Goal: Information Seeking & Learning: Learn about a topic

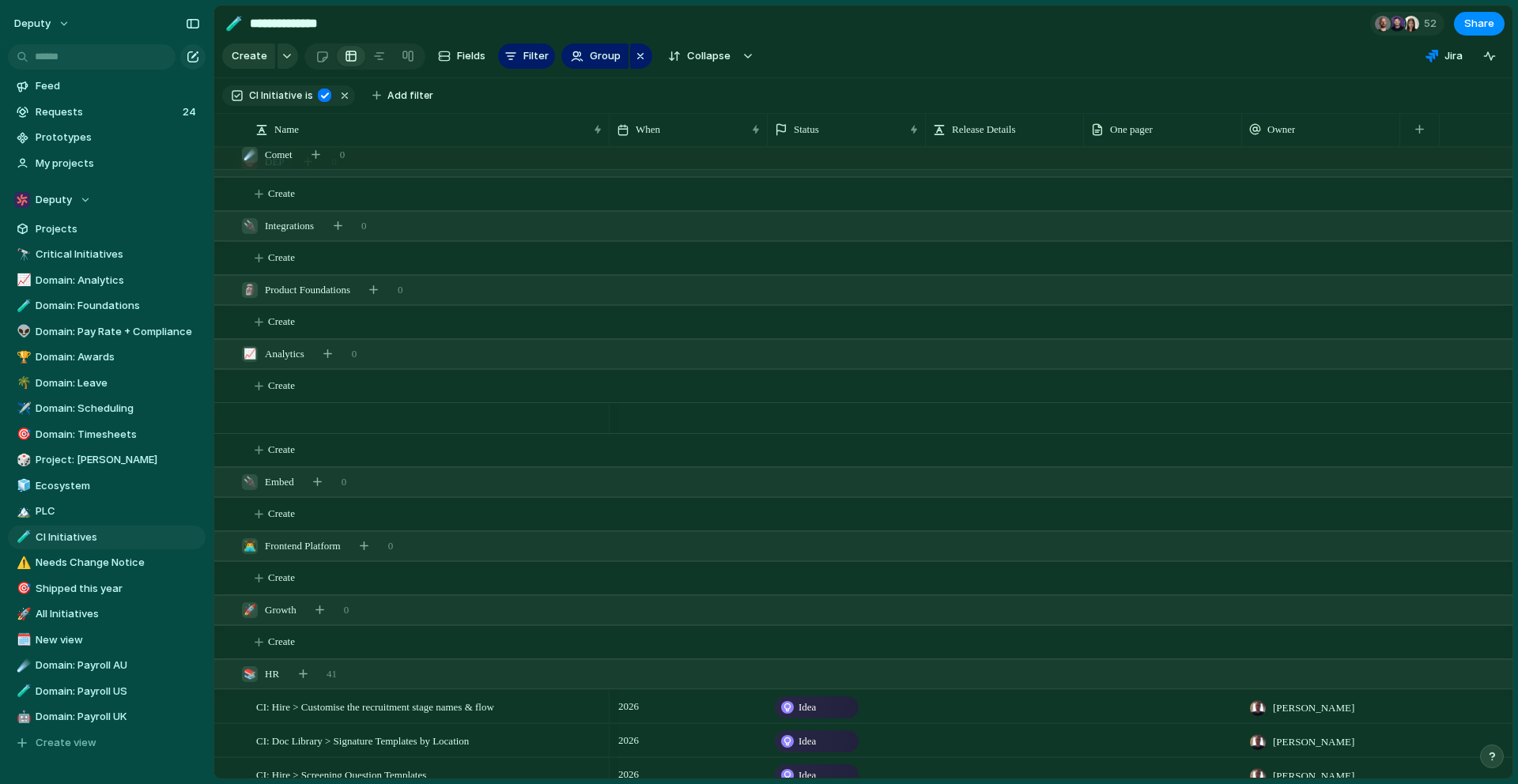
scroll to position [298, 0]
click at [88, 203] on div "Deputy" at bounding box center [53, 200] width 77 height 15
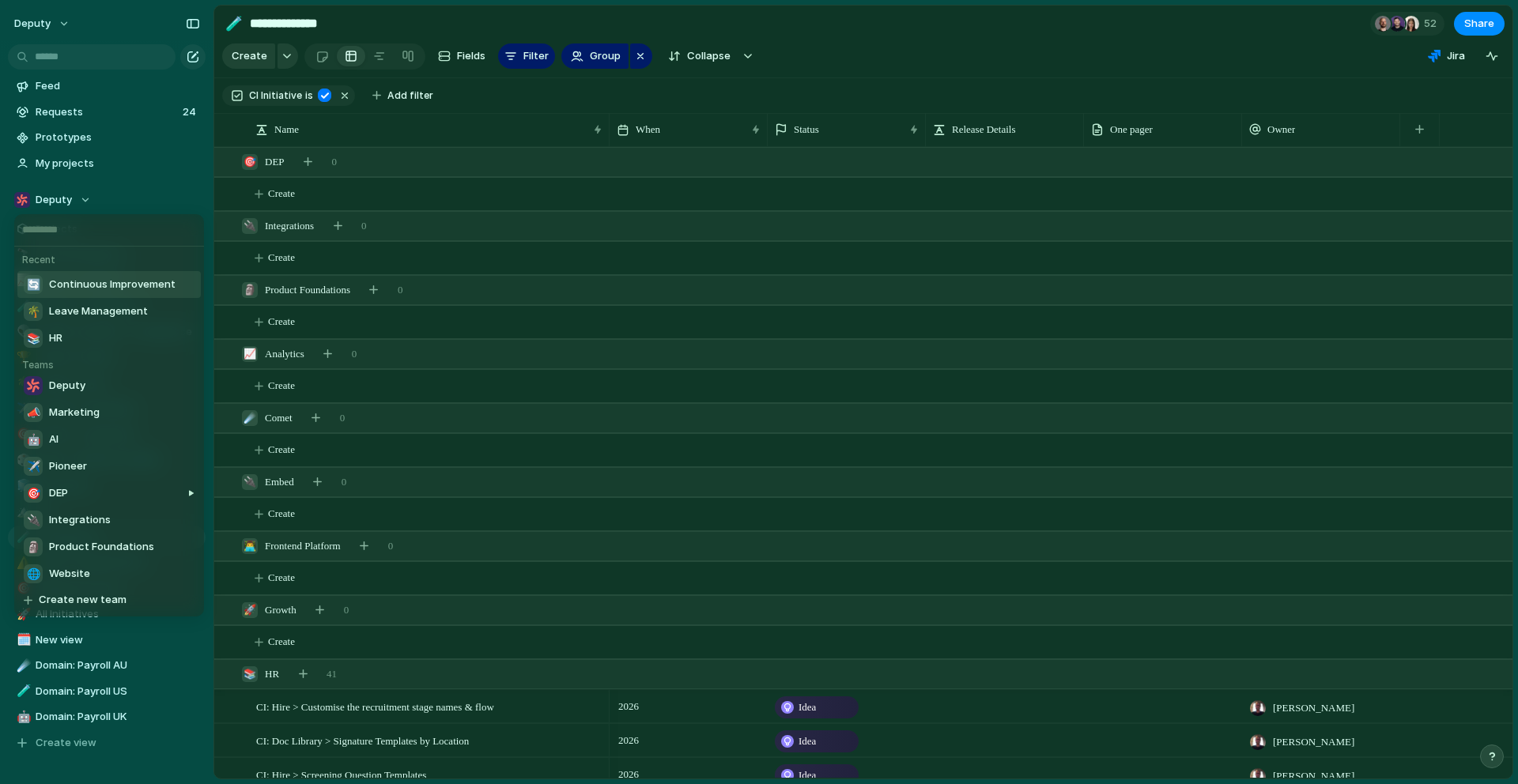
click at [119, 293] on div "🔄 Continuous Improvement" at bounding box center [99, 285] width 151 height 19
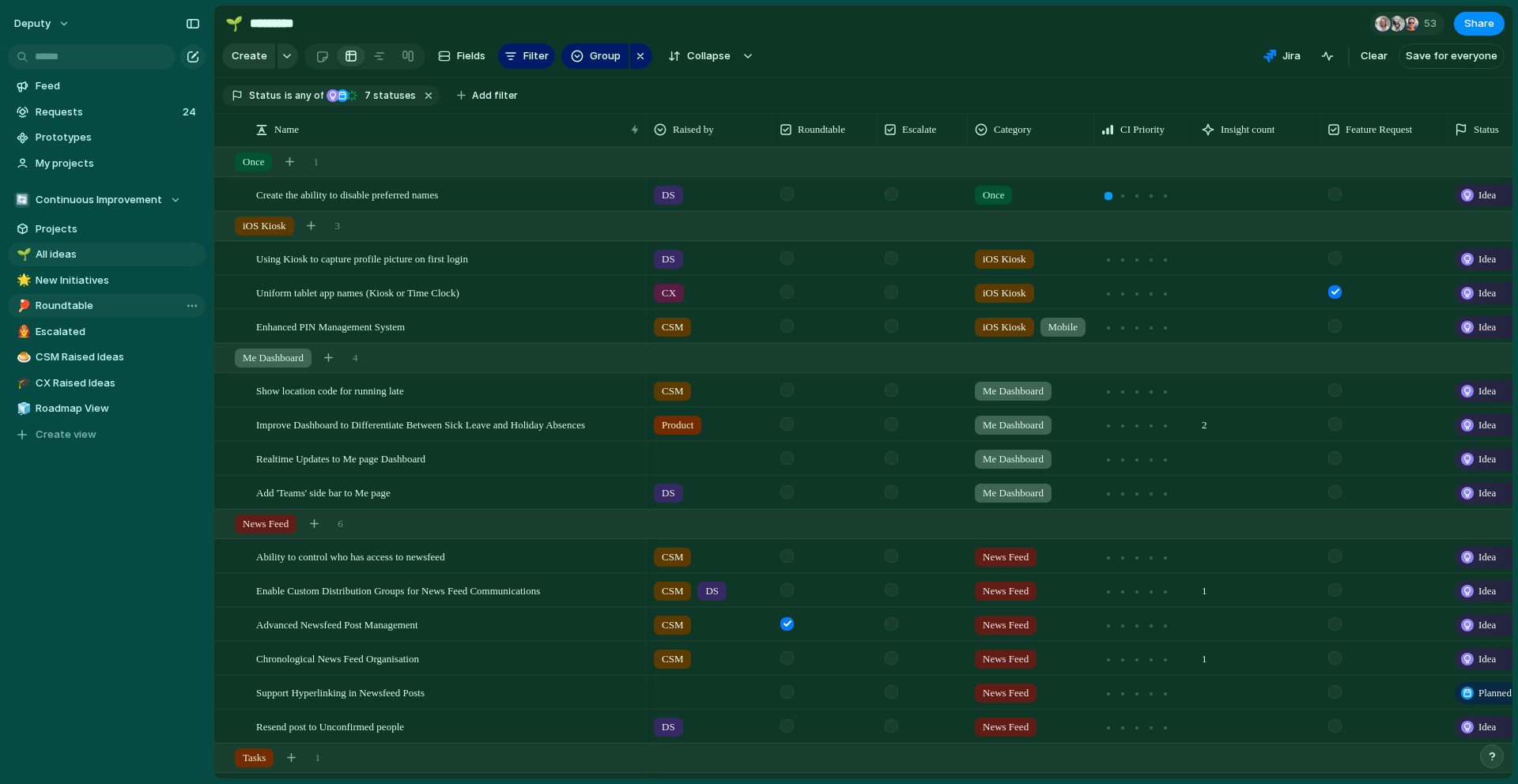
click at [109, 298] on span "Roundtable" at bounding box center [118, 305] width 164 height 15
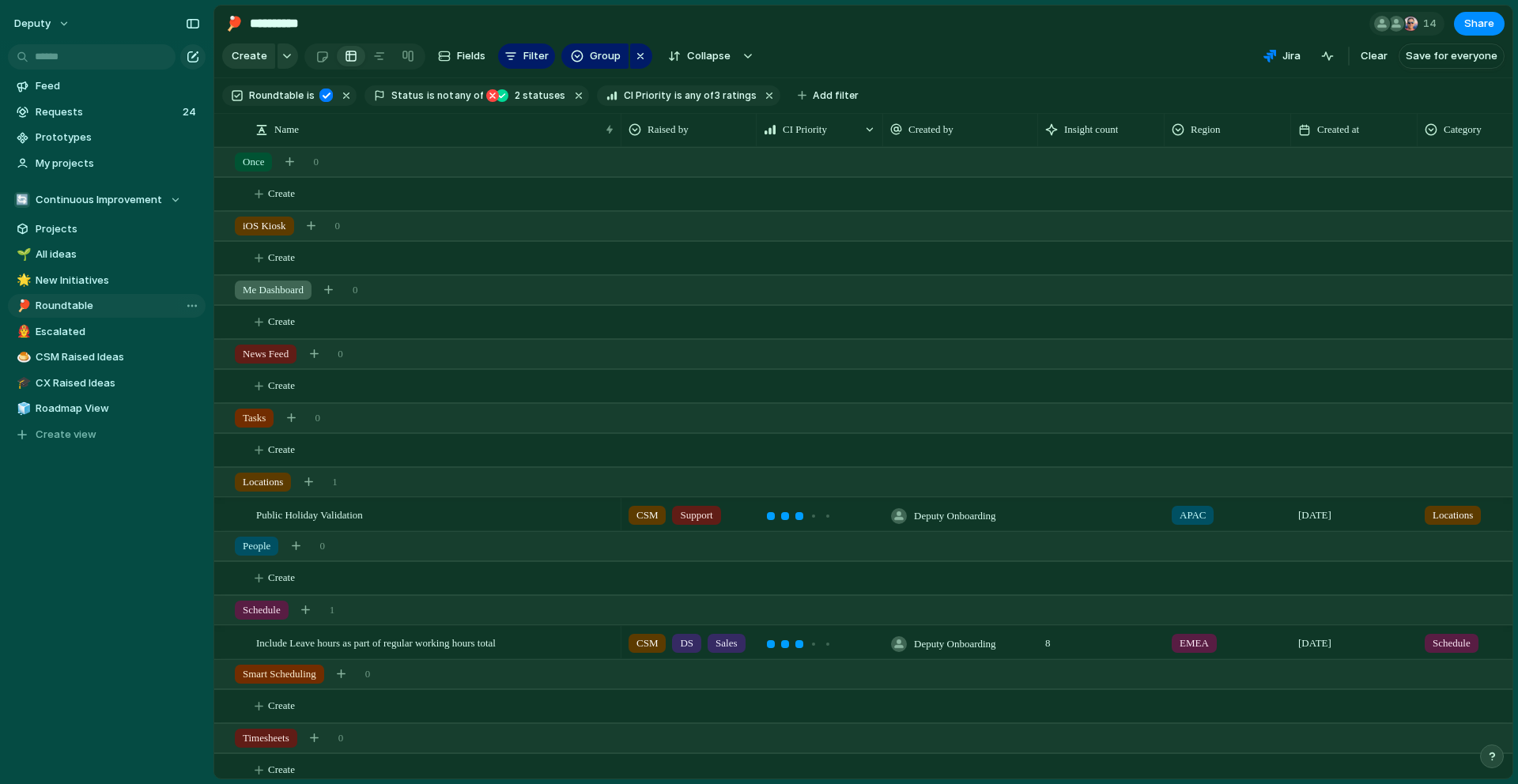
type input "**********"
click at [1456, 141] on div "Category" at bounding box center [1480, 130] width 120 height 26
click at [1440, 182] on span "Hide" at bounding box center [1431, 190] width 22 height 15
click at [759, 97] on button "button" at bounding box center [769, 96] width 21 height 21
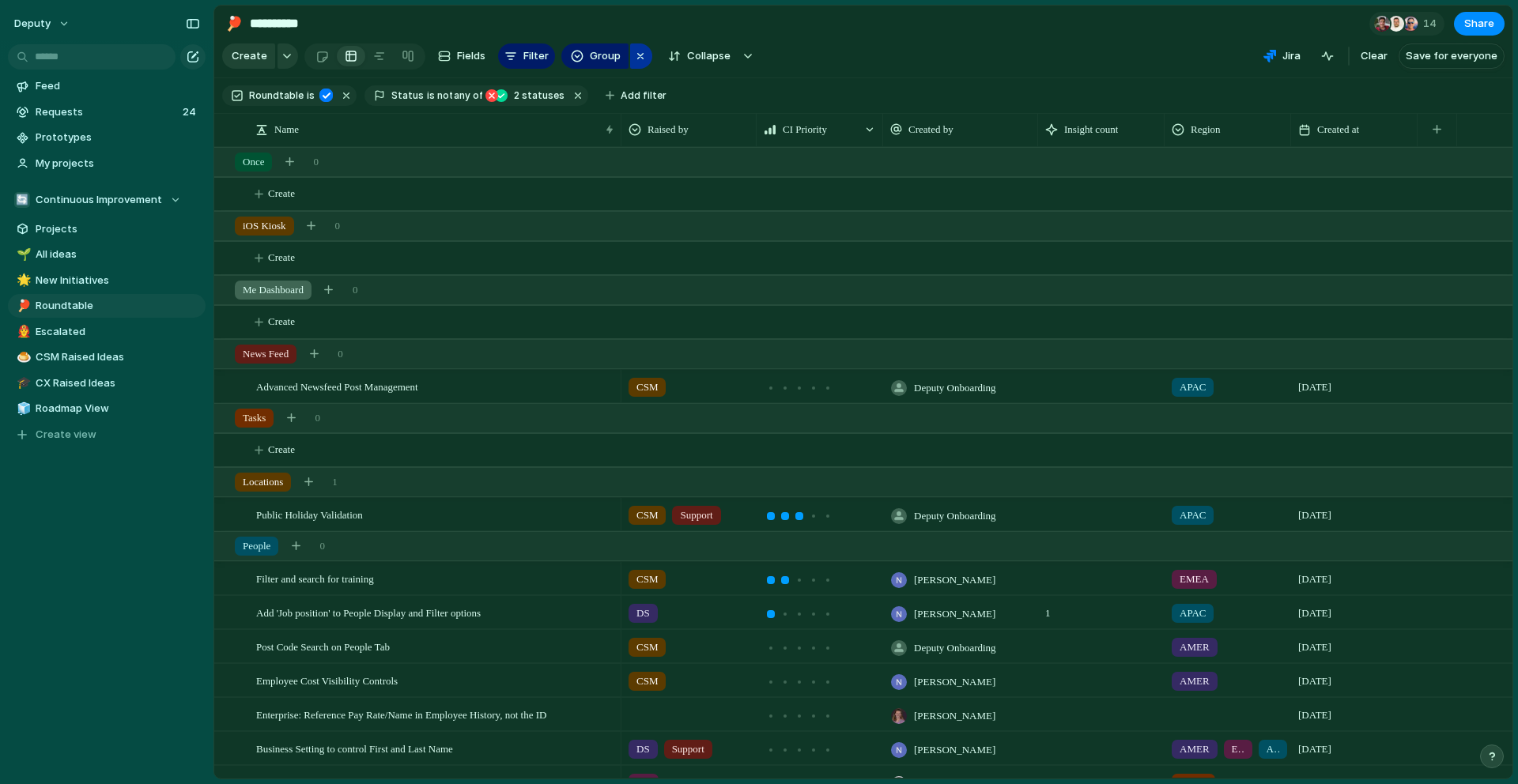
click at [647, 61] on div "Group" at bounding box center [606, 56] width 92 height 26
click at [635, 60] on div "button" at bounding box center [640, 56] width 13 height 19
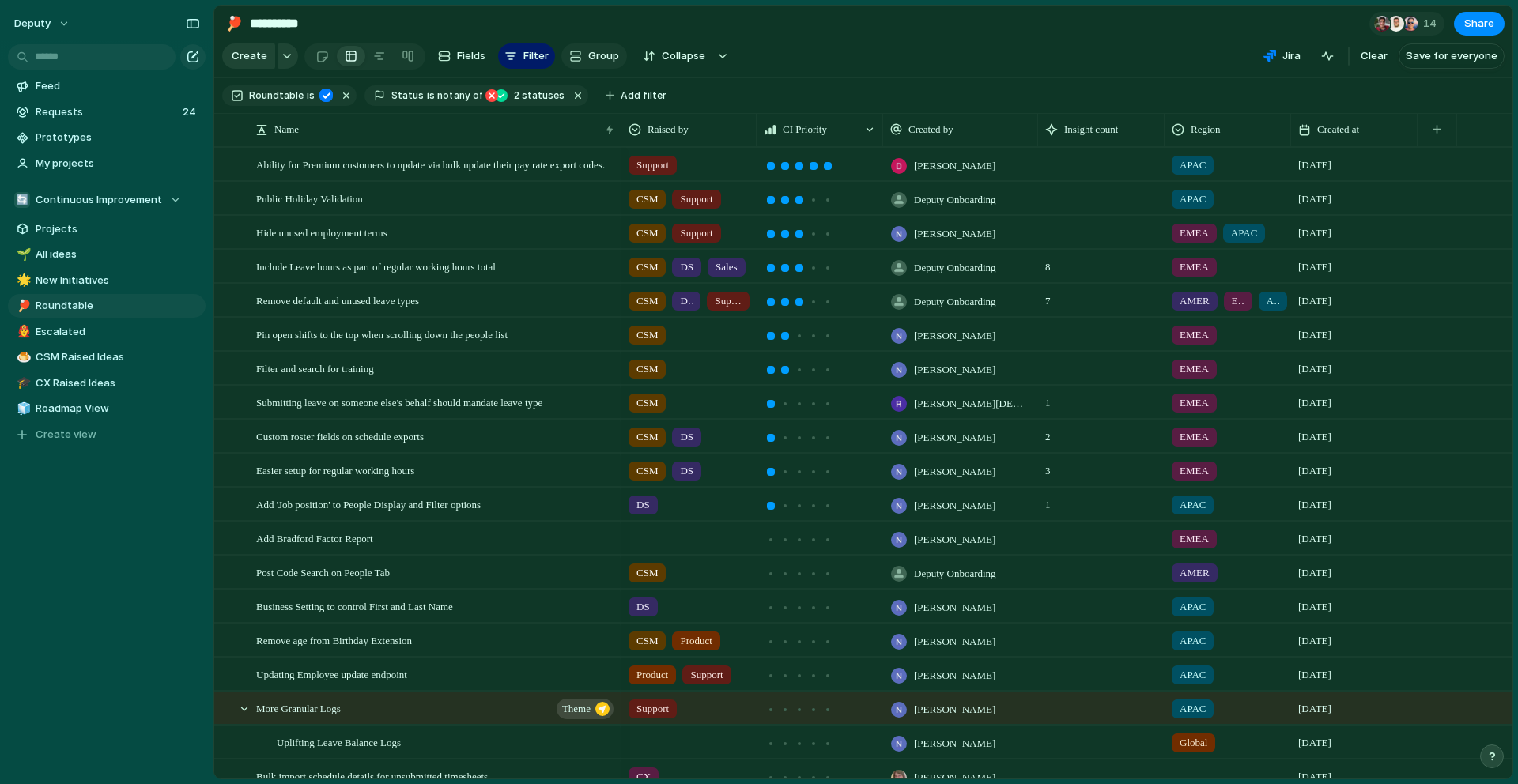
click at [600, 50] on span "Group" at bounding box center [604, 56] width 31 height 15
type input "***"
click at [606, 127] on span "Marathon" at bounding box center [611, 124] width 49 height 15
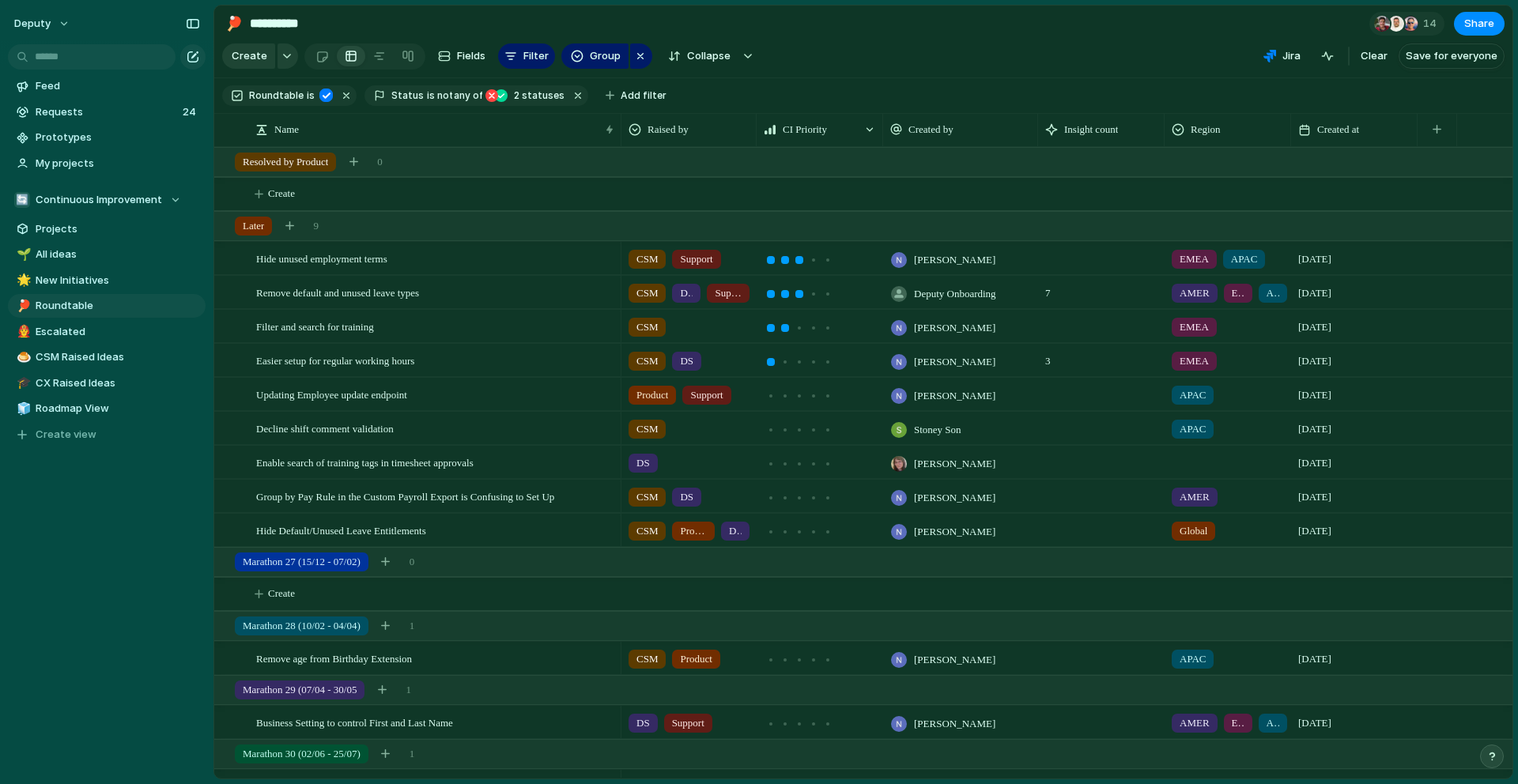
click at [1103, 74] on section "Create Fields Filter Group Zoom Collapse Jira Clear Save for everyone" at bounding box center [863, 59] width 1298 height 38
click at [63, 401] on span "Roadmap View" at bounding box center [118, 409] width 164 height 15
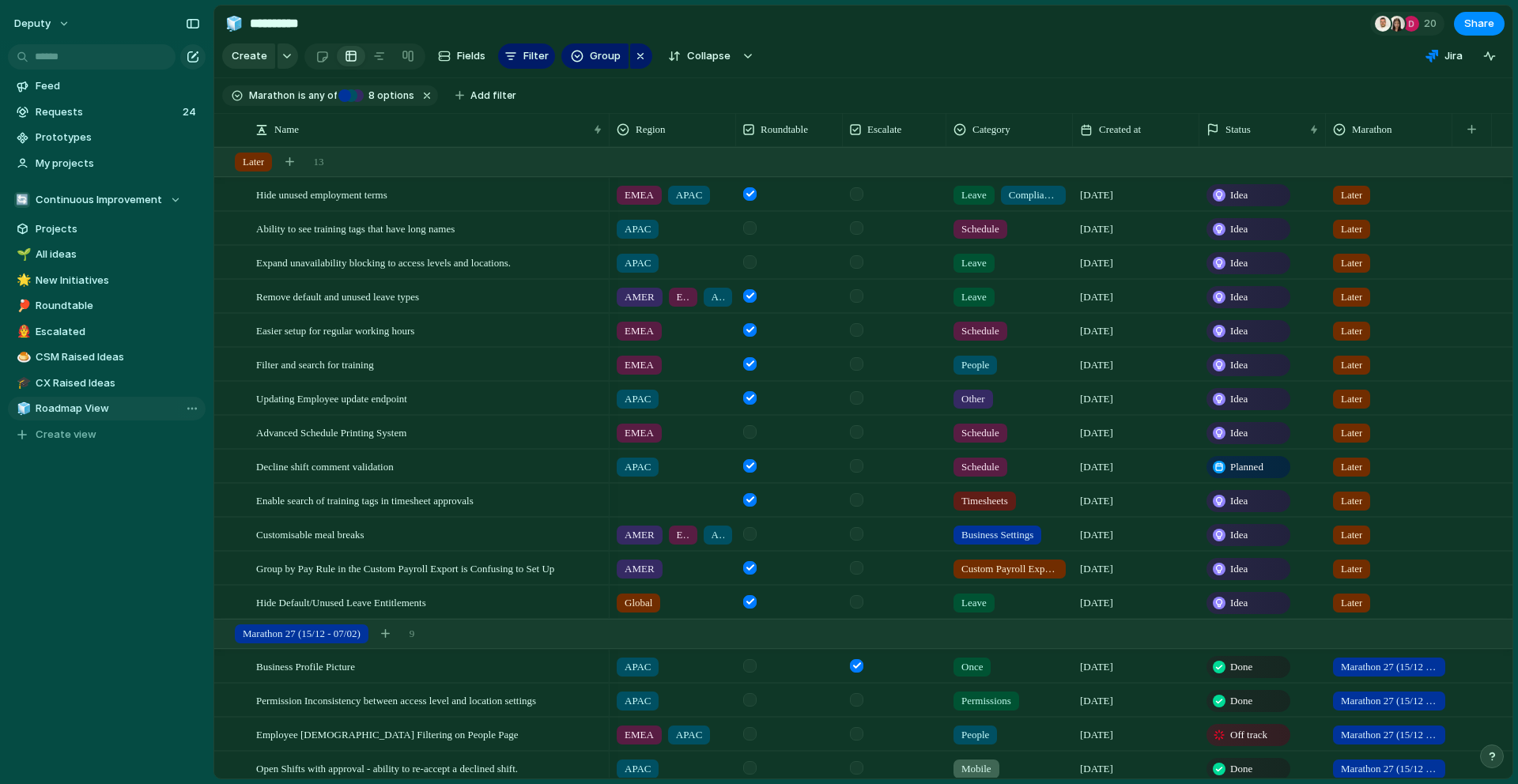
type input "**********"
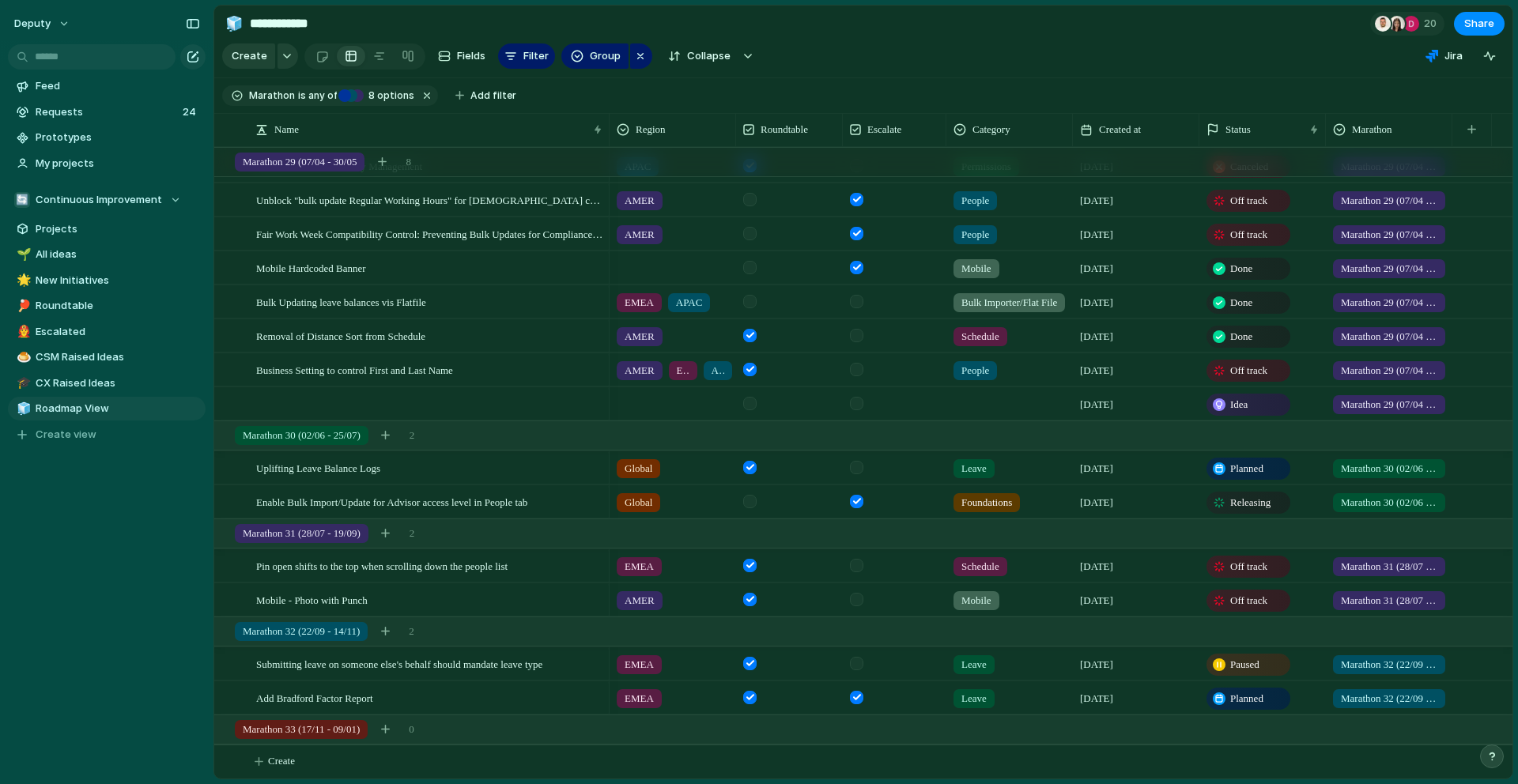
scroll to position [1138, 0]
click at [221, 533] on div at bounding box center [224, 533] width 15 height 15
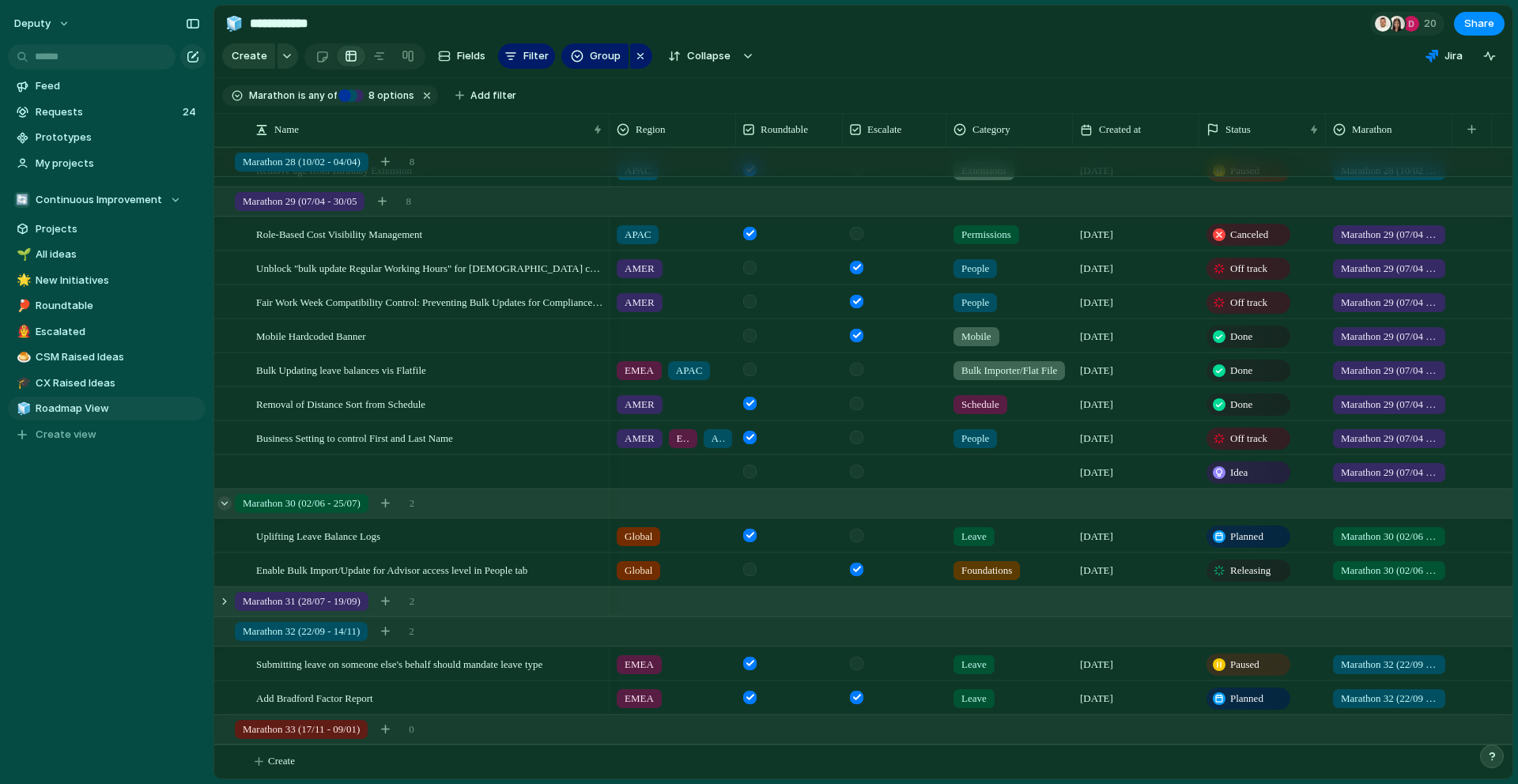
click at [226, 504] on div at bounding box center [224, 503] width 15 height 15
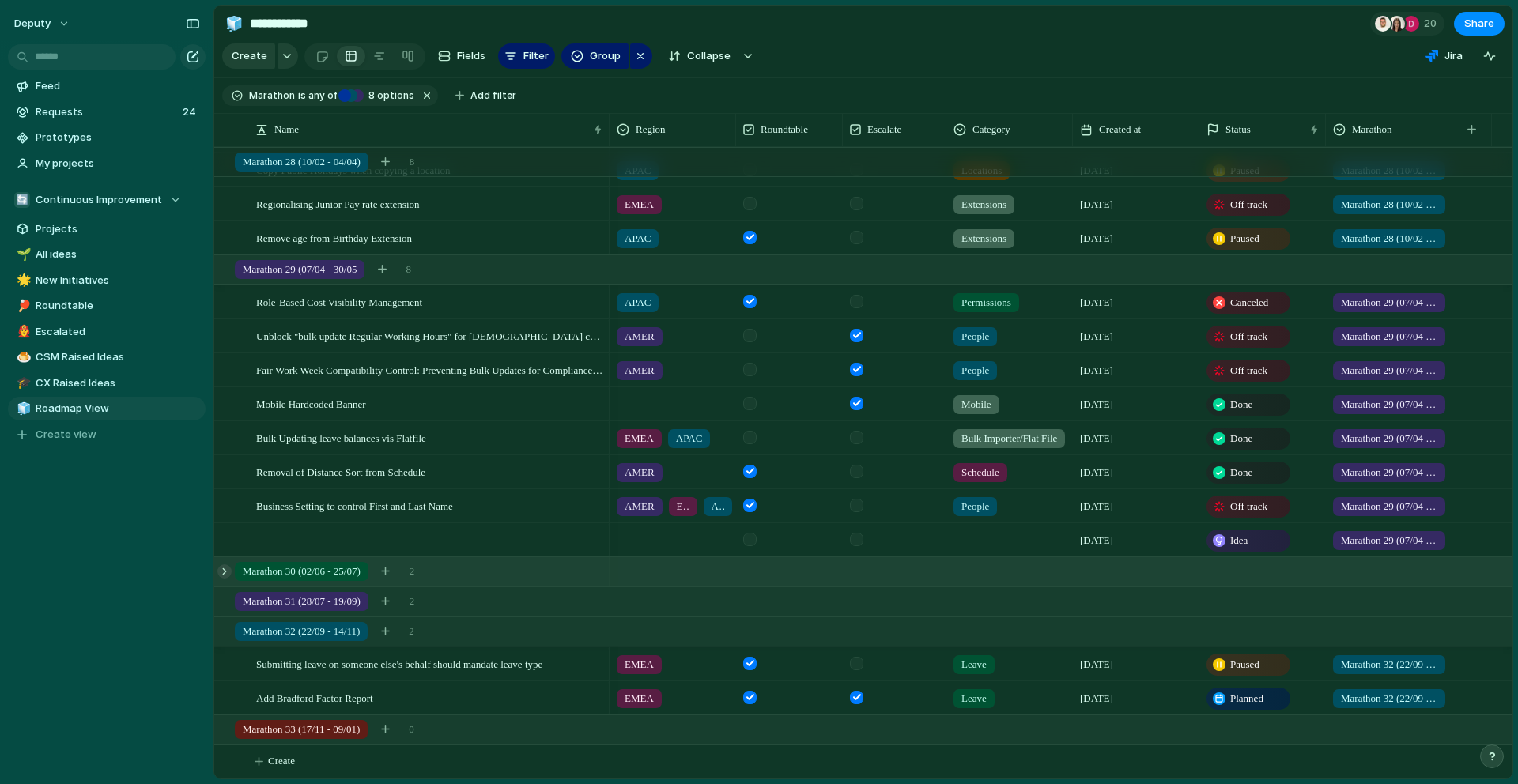
scroll to position [1002, 0]
click at [228, 269] on div at bounding box center [224, 269] width 15 height 15
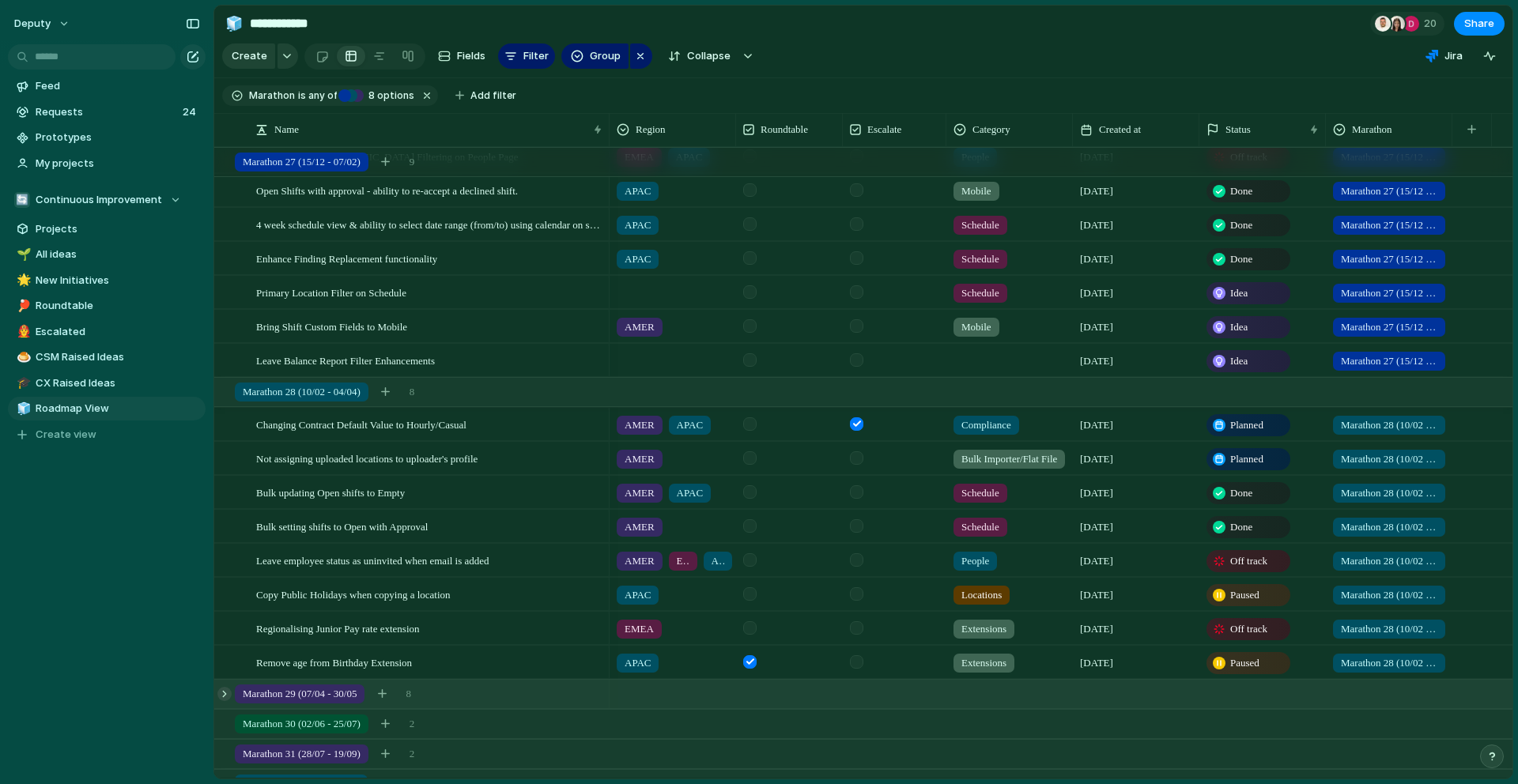
scroll to position [507, 0]
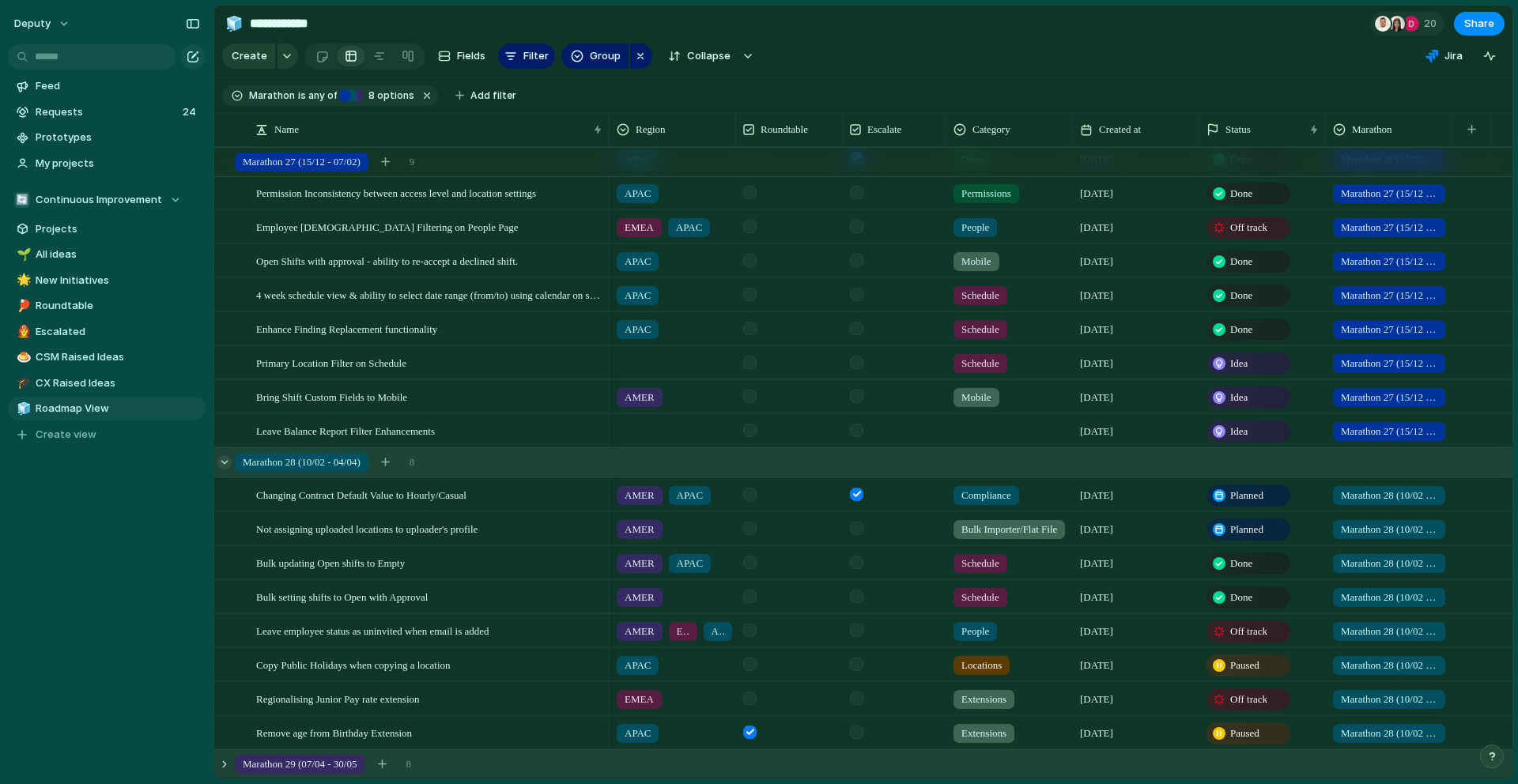
click at [230, 464] on div at bounding box center [224, 462] width 15 height 15
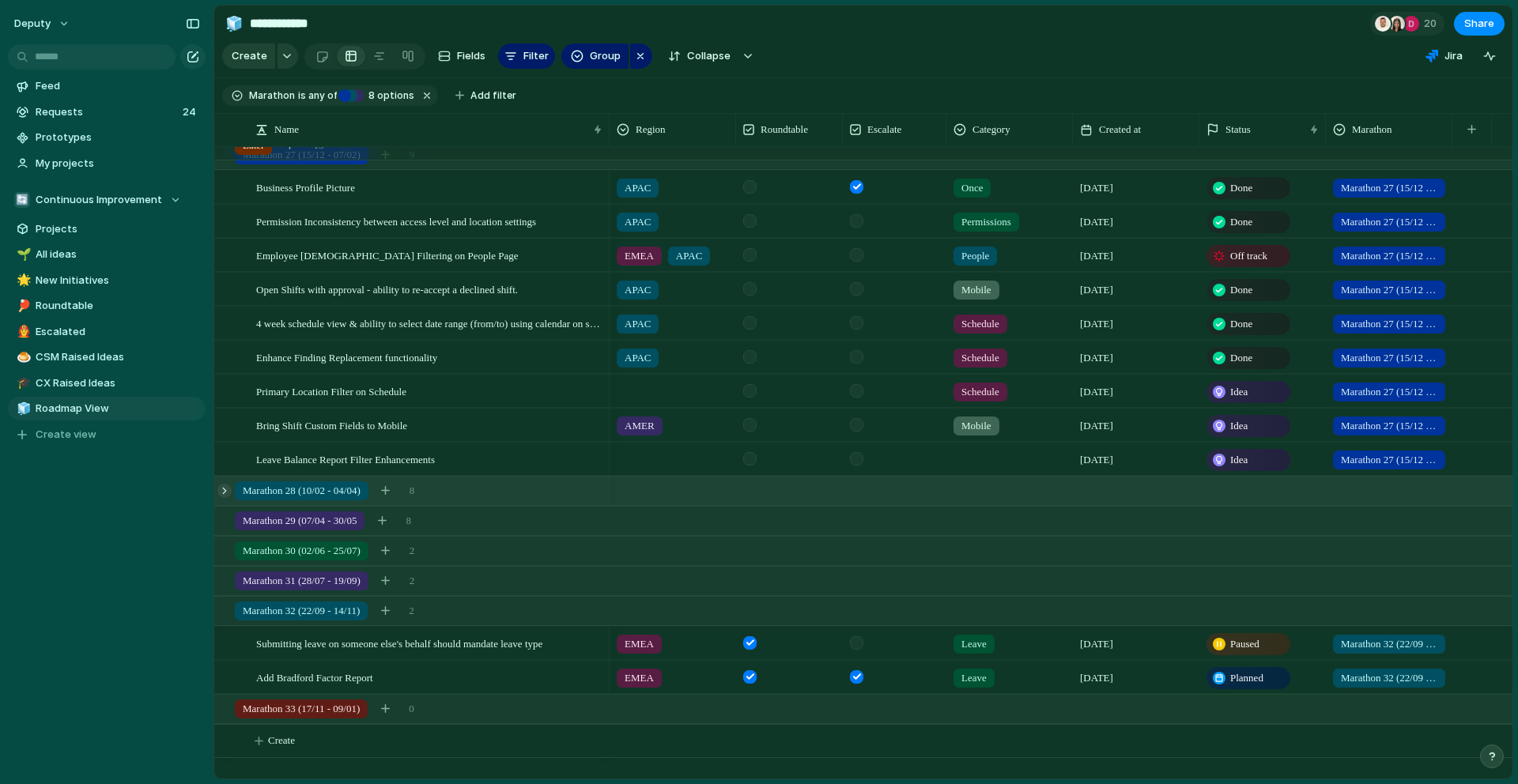
scroll to position [458, 0]
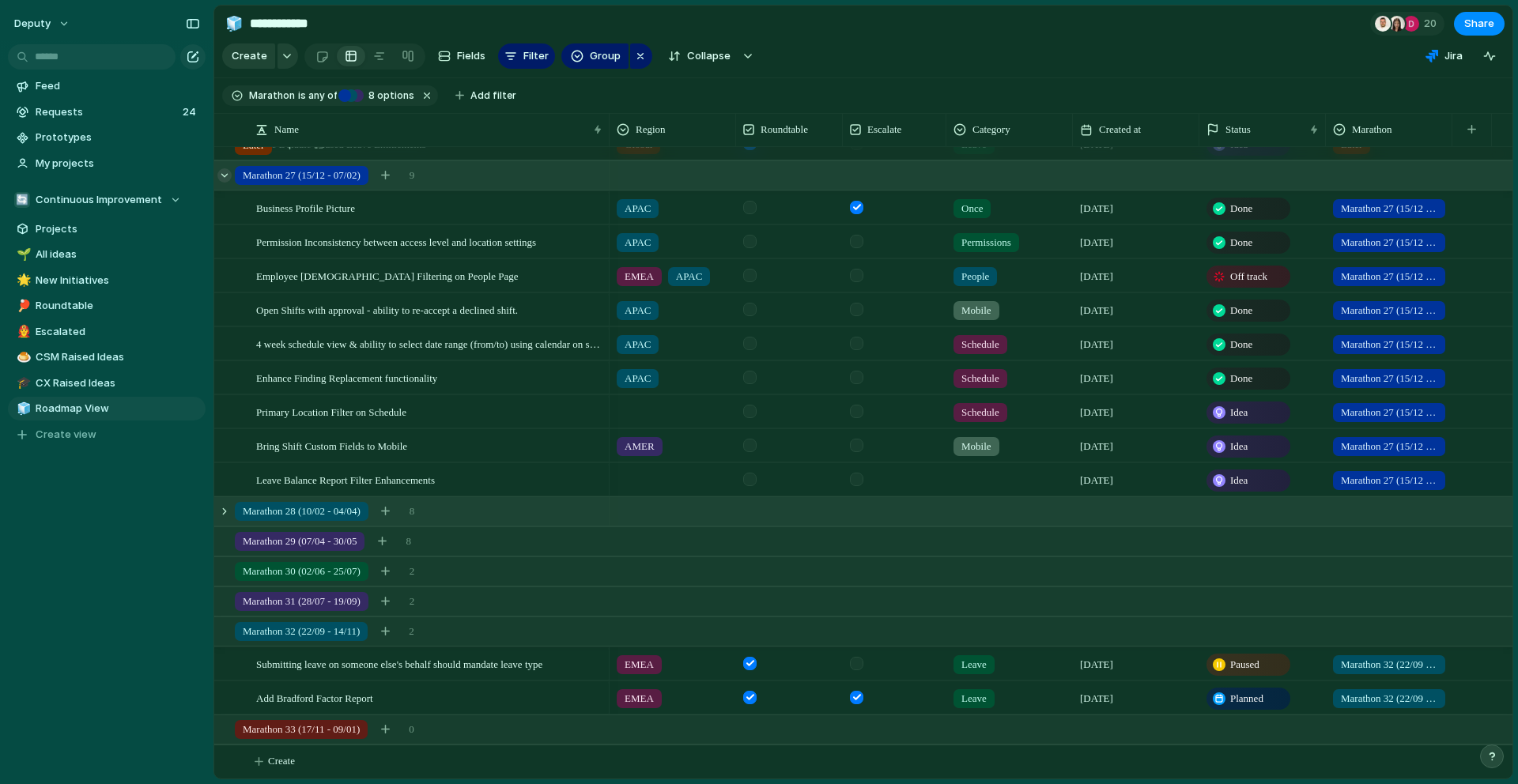
click at [230, 175] on div at bounding box center [224, 175] width 15 height 15
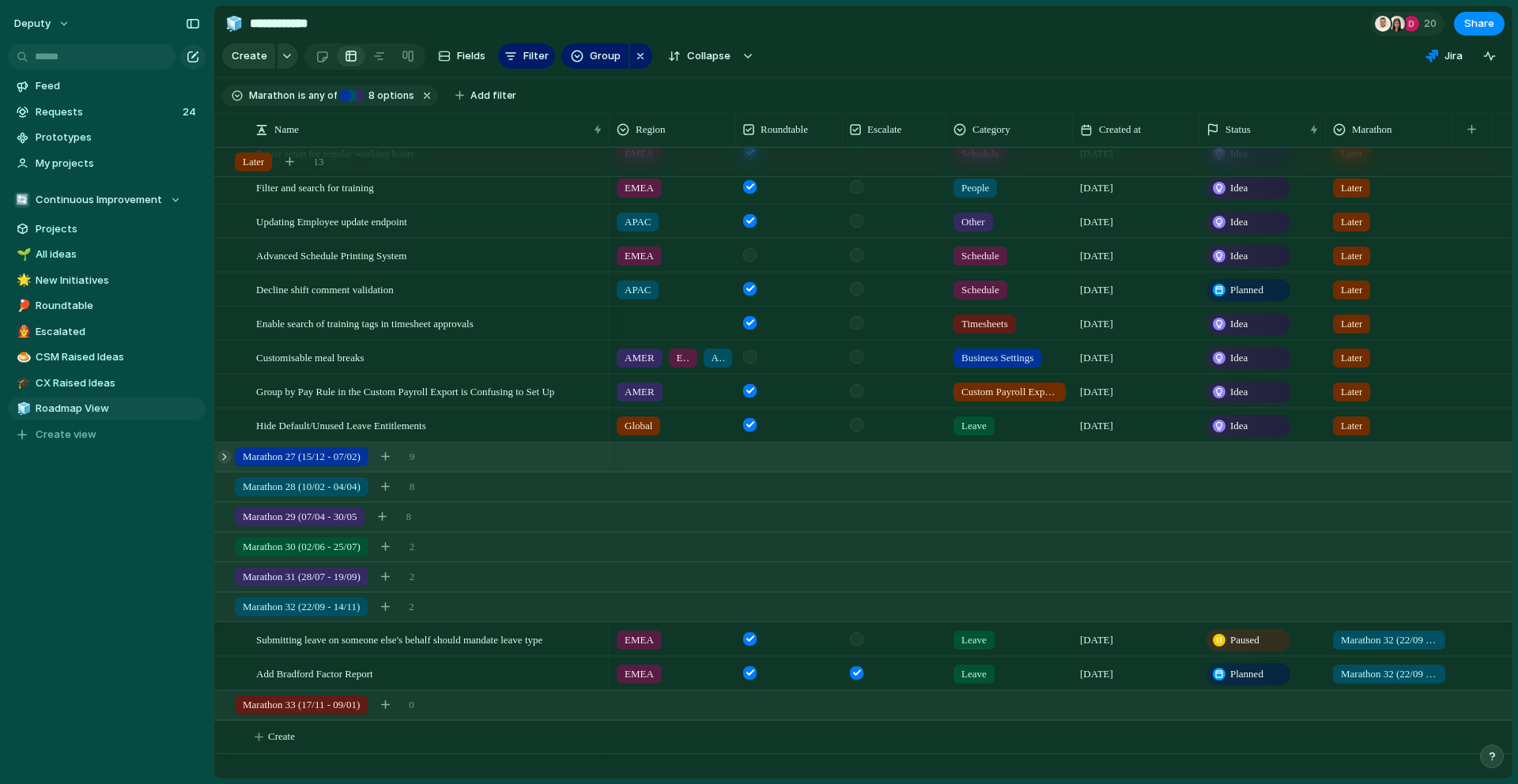
scroll to position [152, 0]
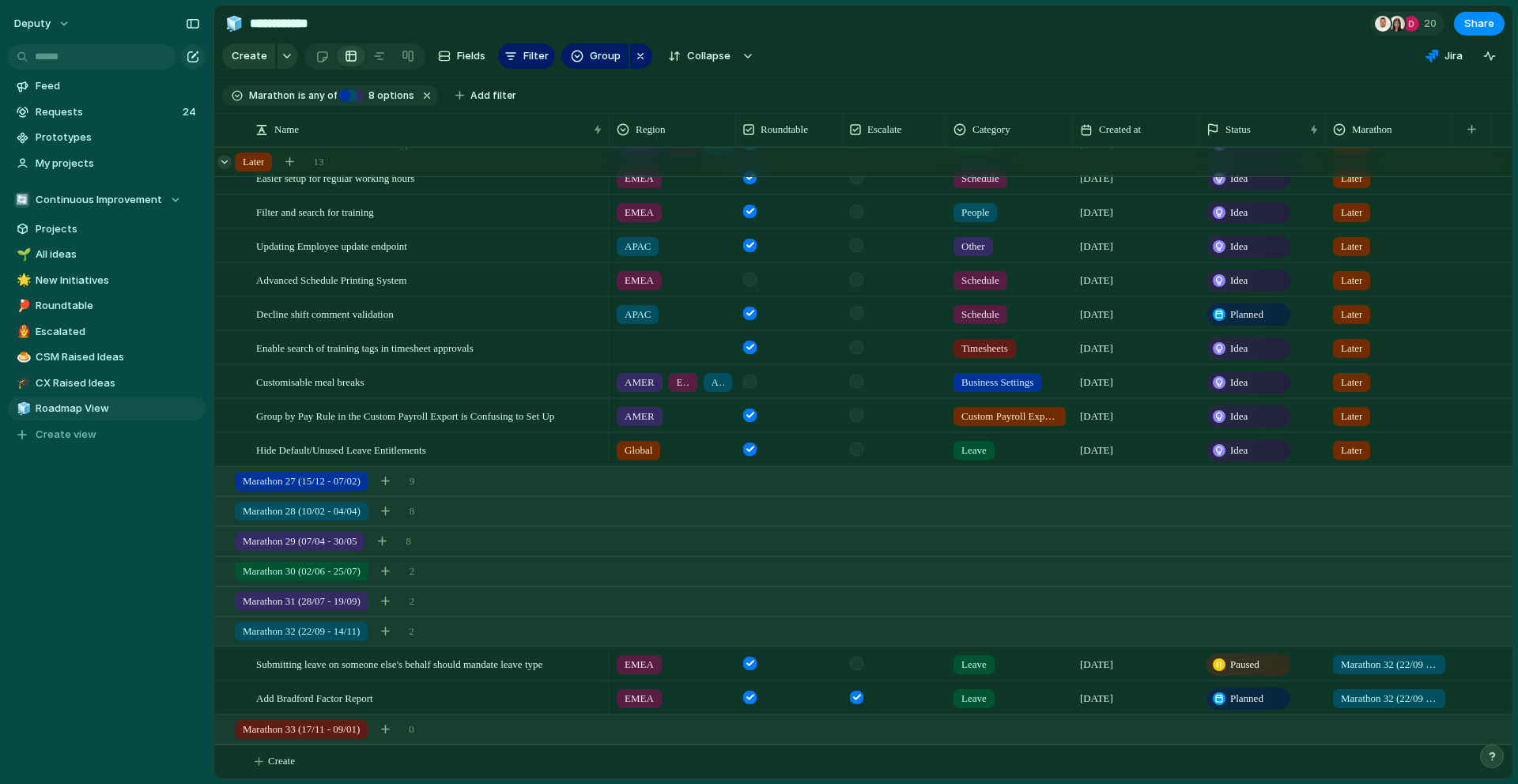
click at [227, 164] on div at bounding box center [224, 162] width 15 height 15
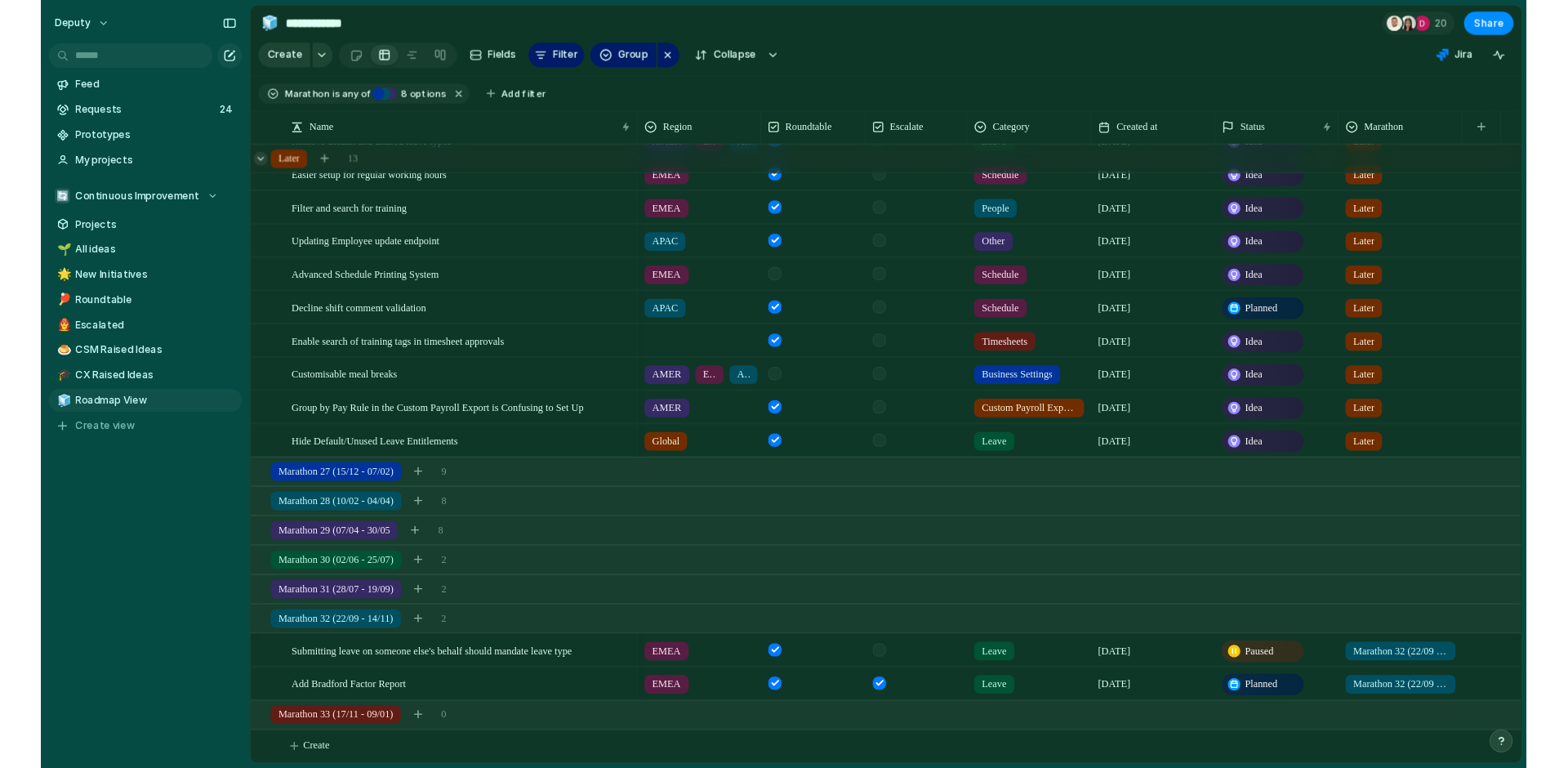
scroll to position [0, 0]
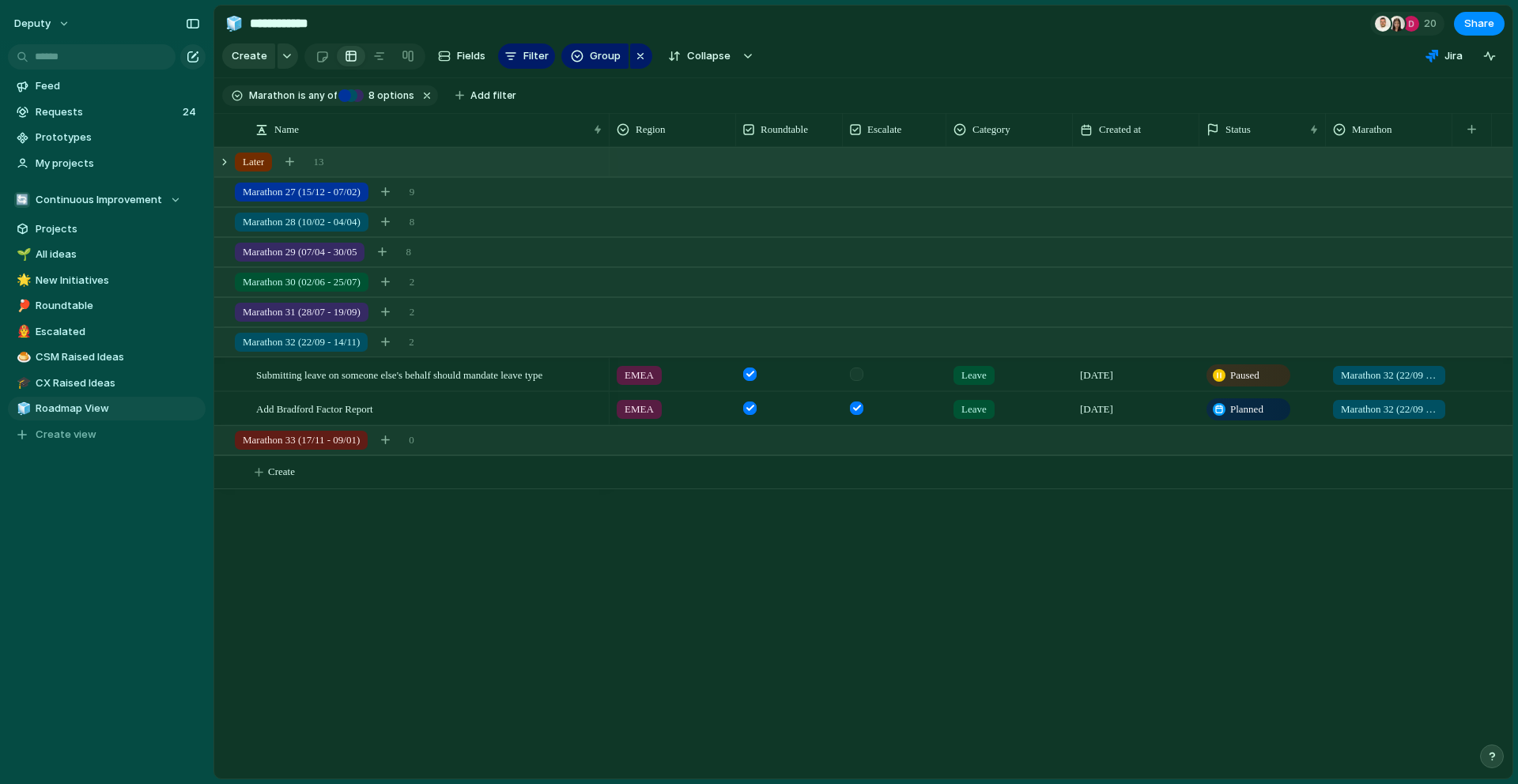
click at [560, 712] on div "Submitting leave on someone else's behalf should mandate leave type Add Bradfor…" at bounding box center [863, 463] width 1298 height 631
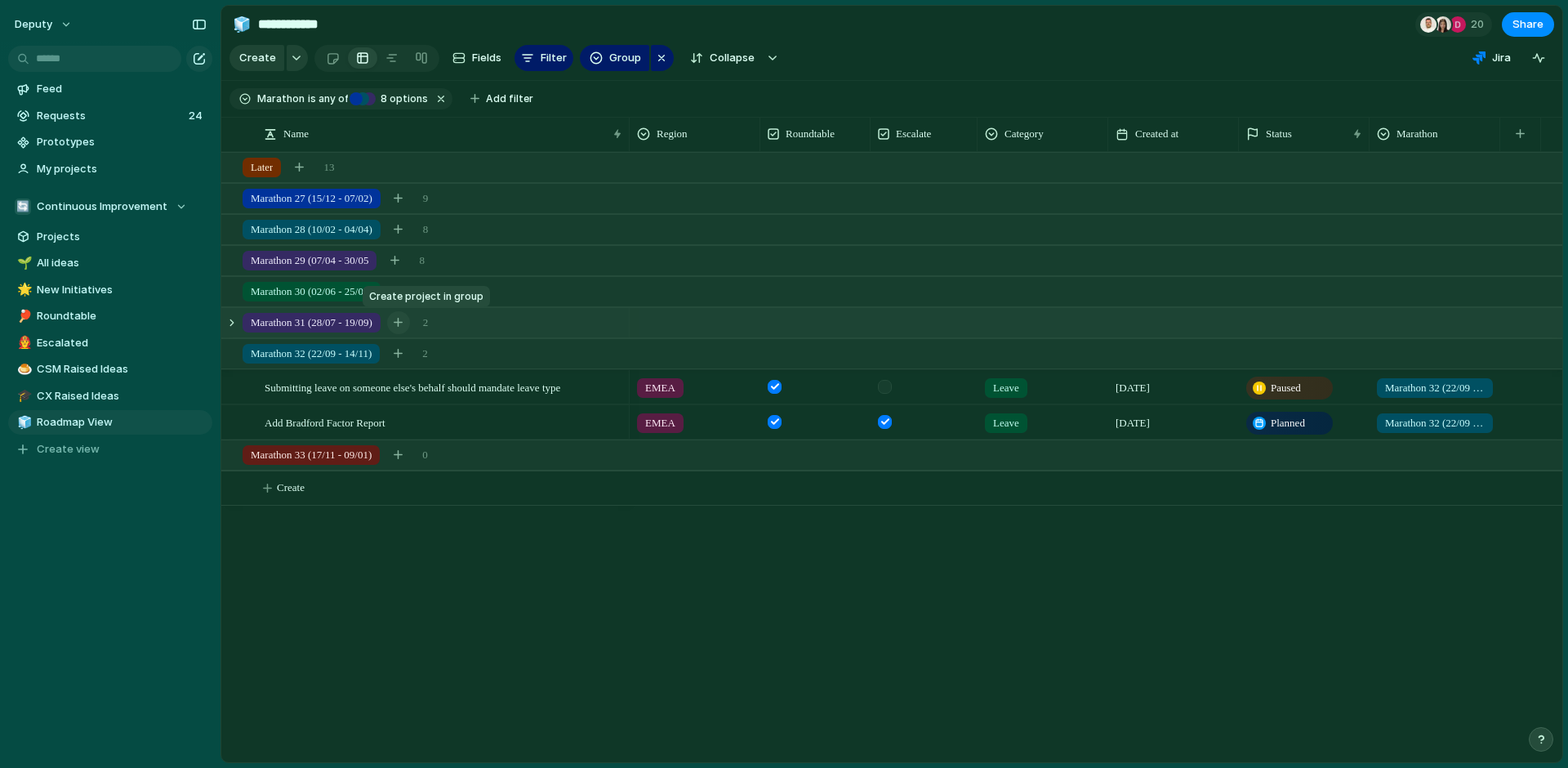
click at [403, 323] on div "button" at bounding box center [398, 323] width 9 height 9
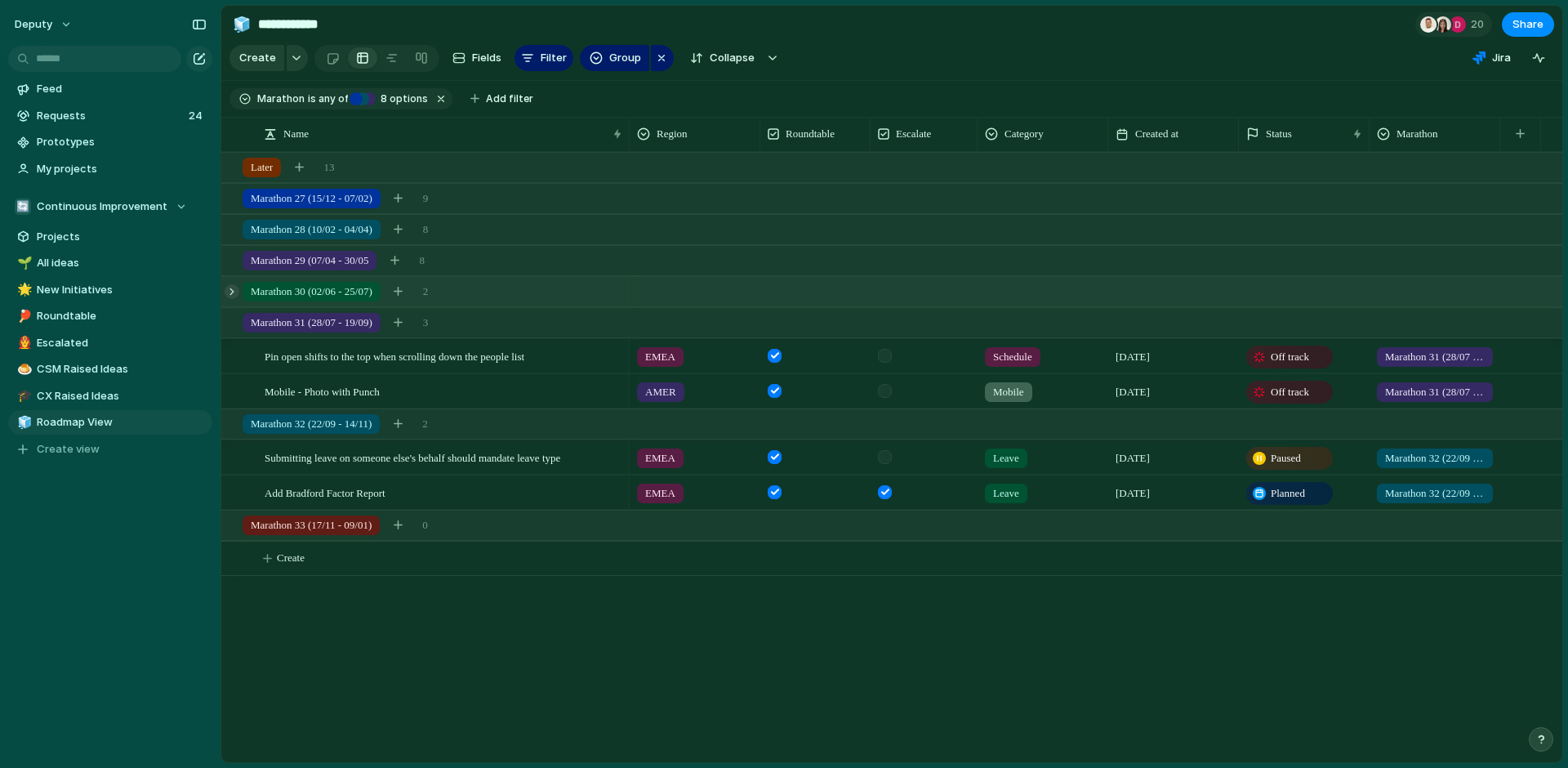
click at [235, 296] on div at bounding box center [231, 292] width 15 height 15
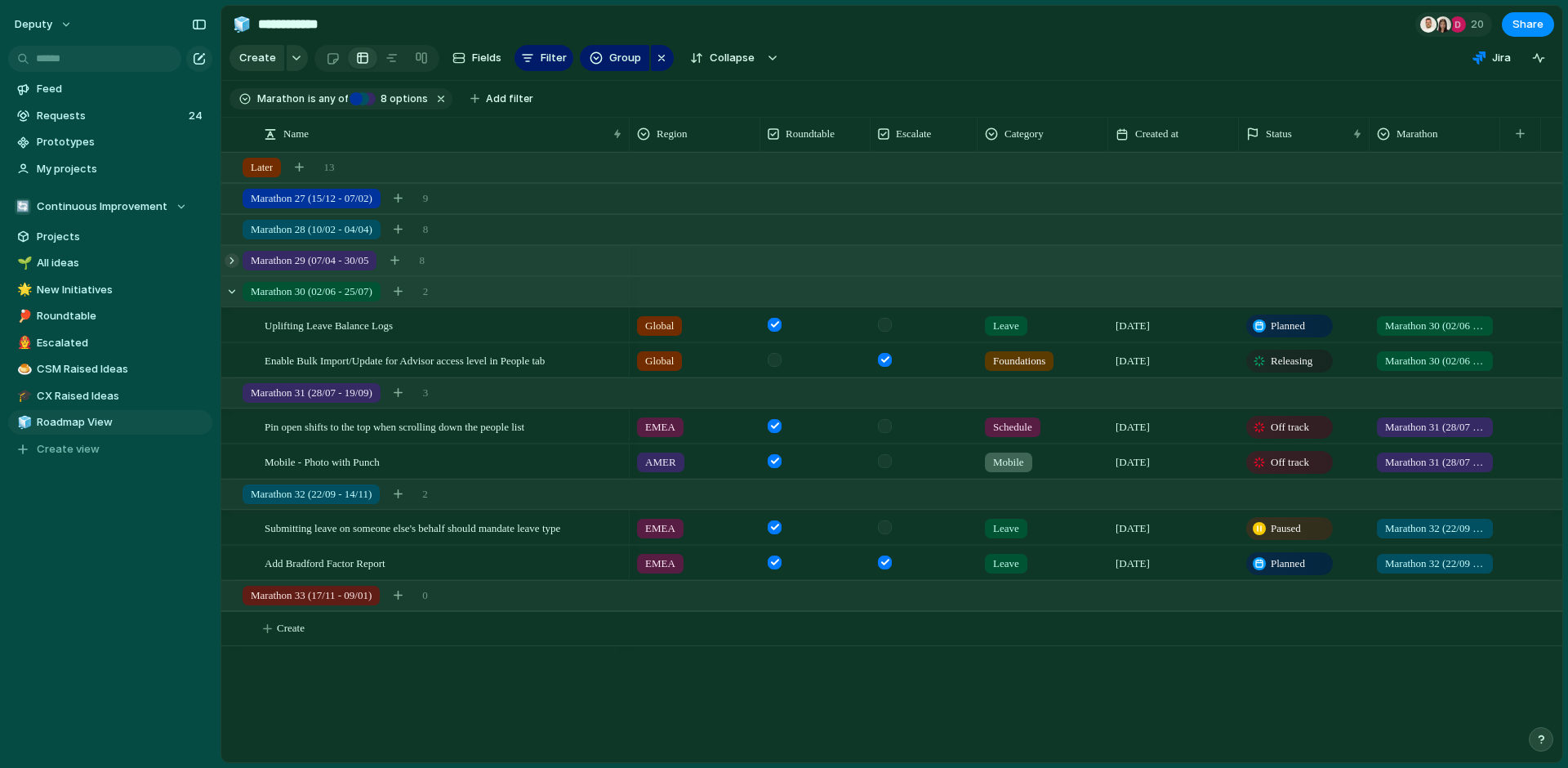
click at [235, 263] on div at bounding box center [231, 261] width 15 height 15
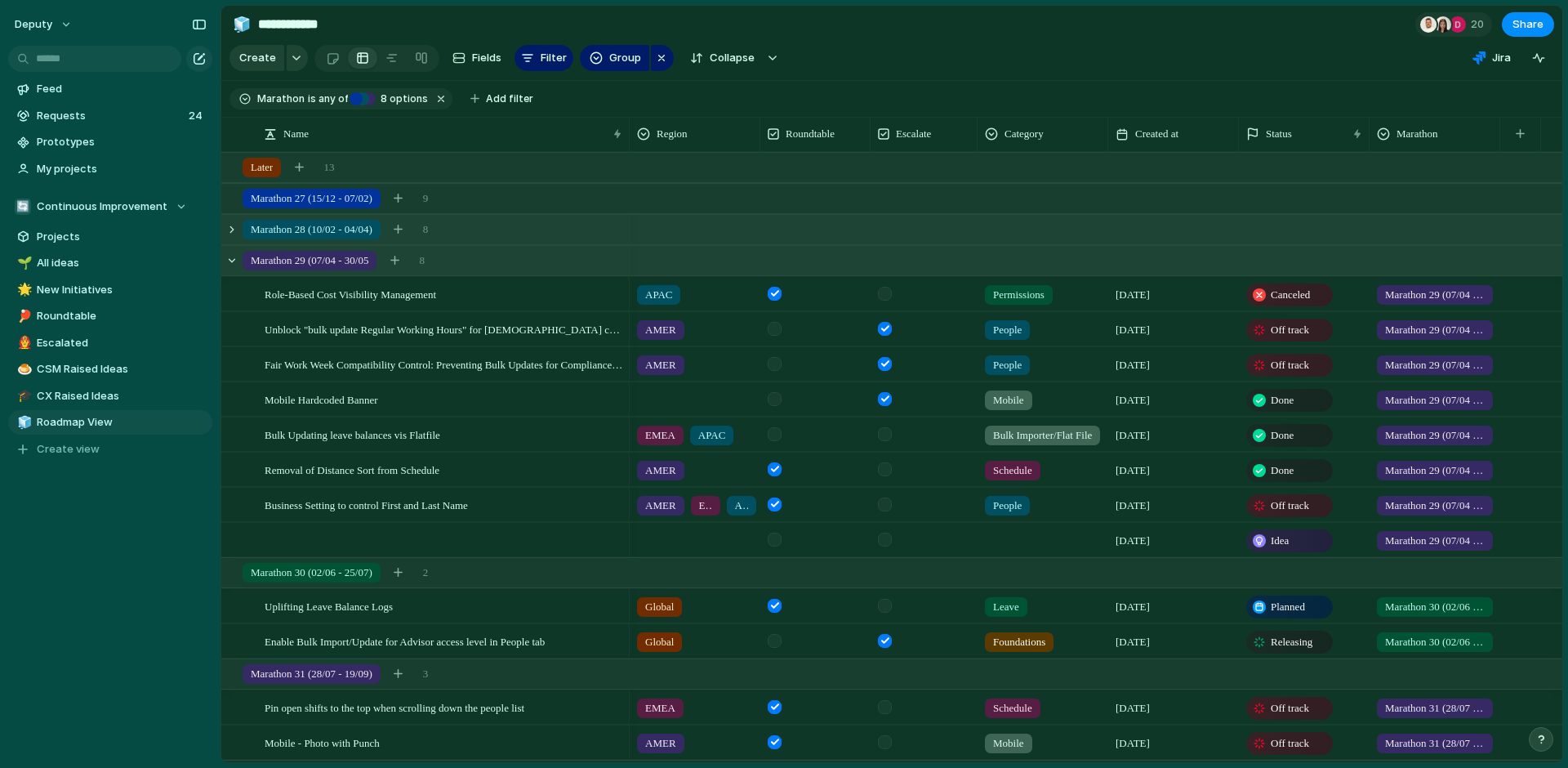
click at [232, 236] on div "Marathon 28 (10/02 - 04/04) 8" at bounding box center [892, 229] width 1344 height 29
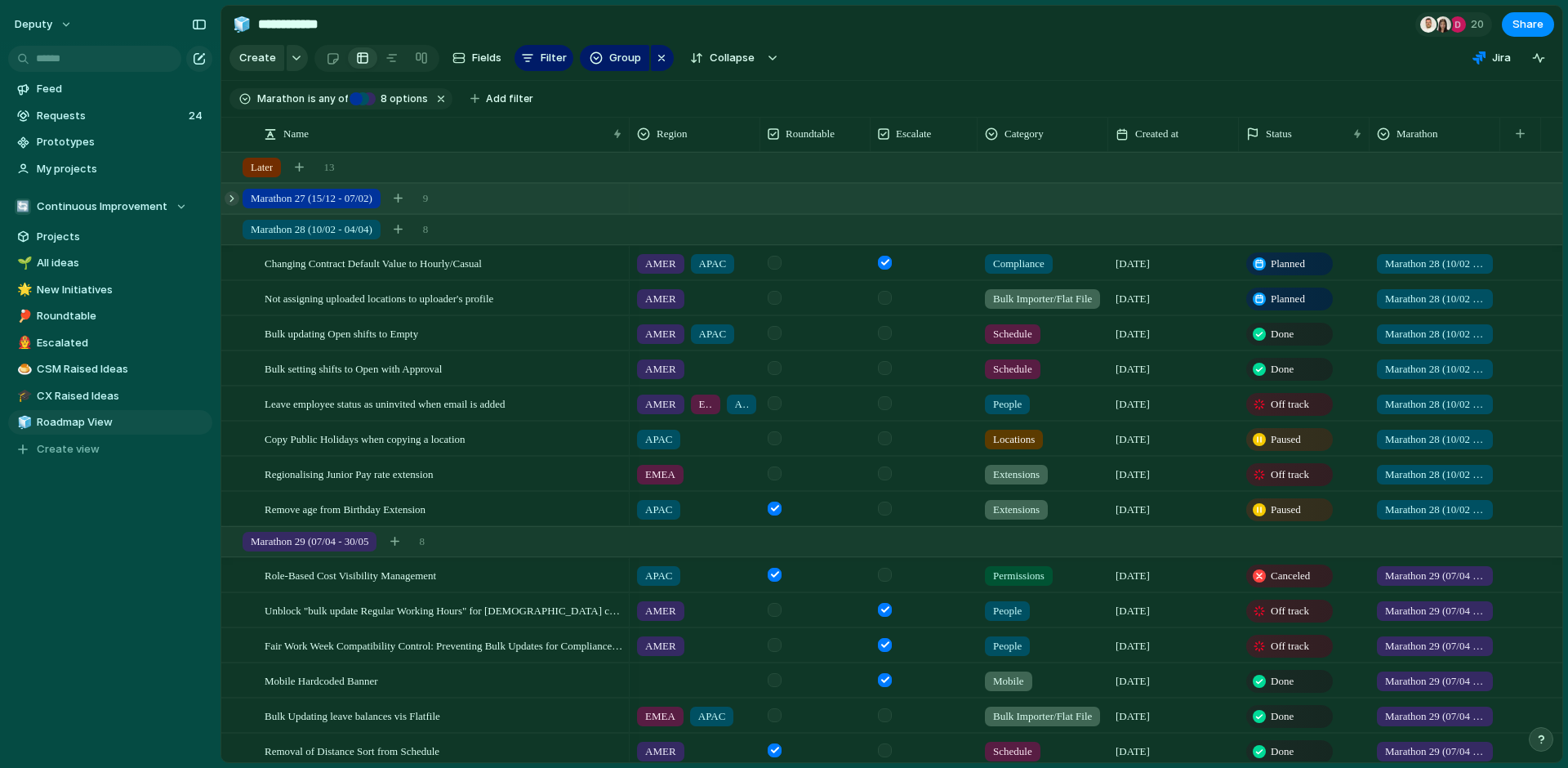
click at [232, 199] on div at bounding box center [231, 198] width 15 height 15
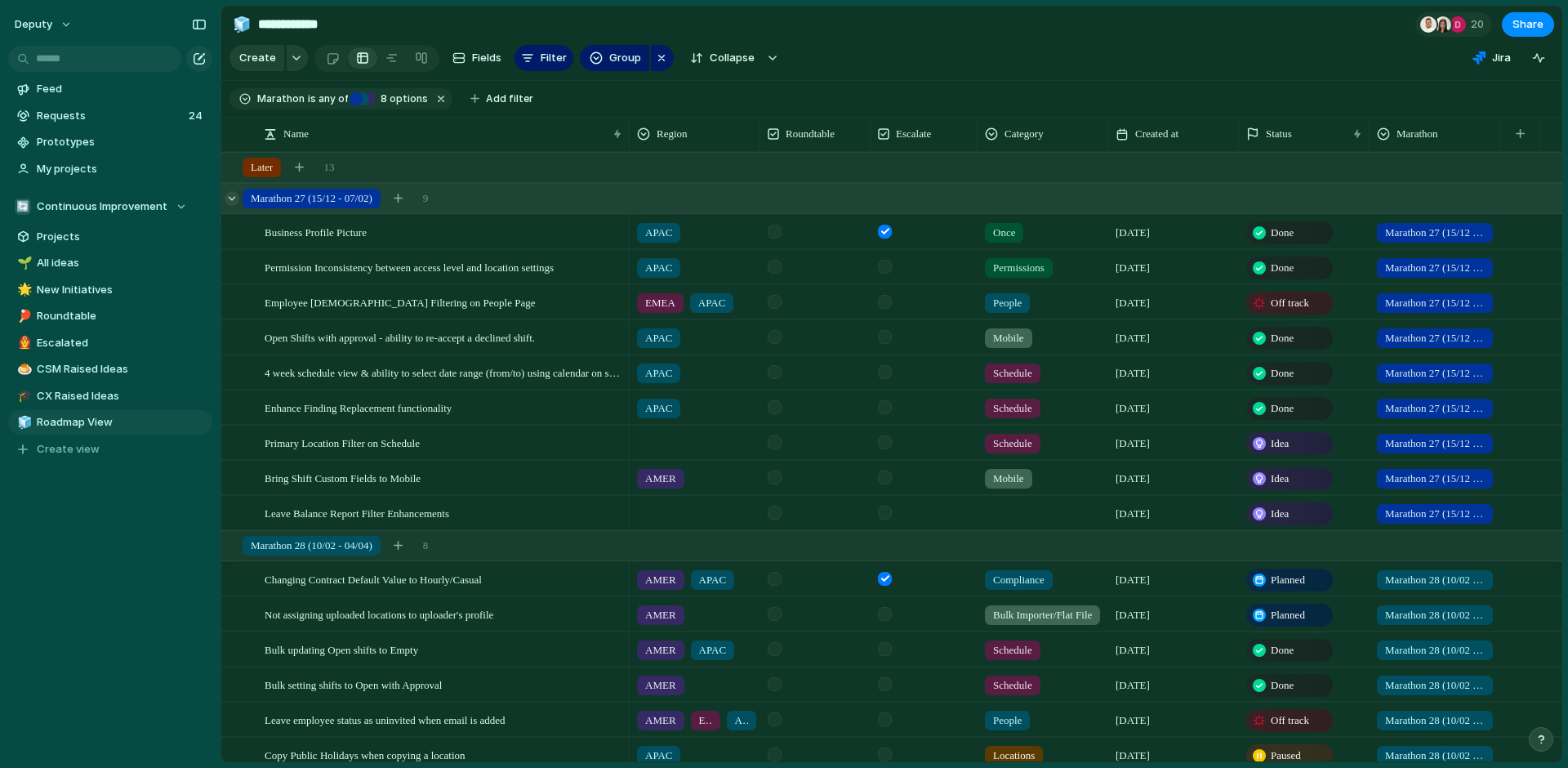
click at [231, 197] on div at bounding box center [231, 198] width 15 height 15
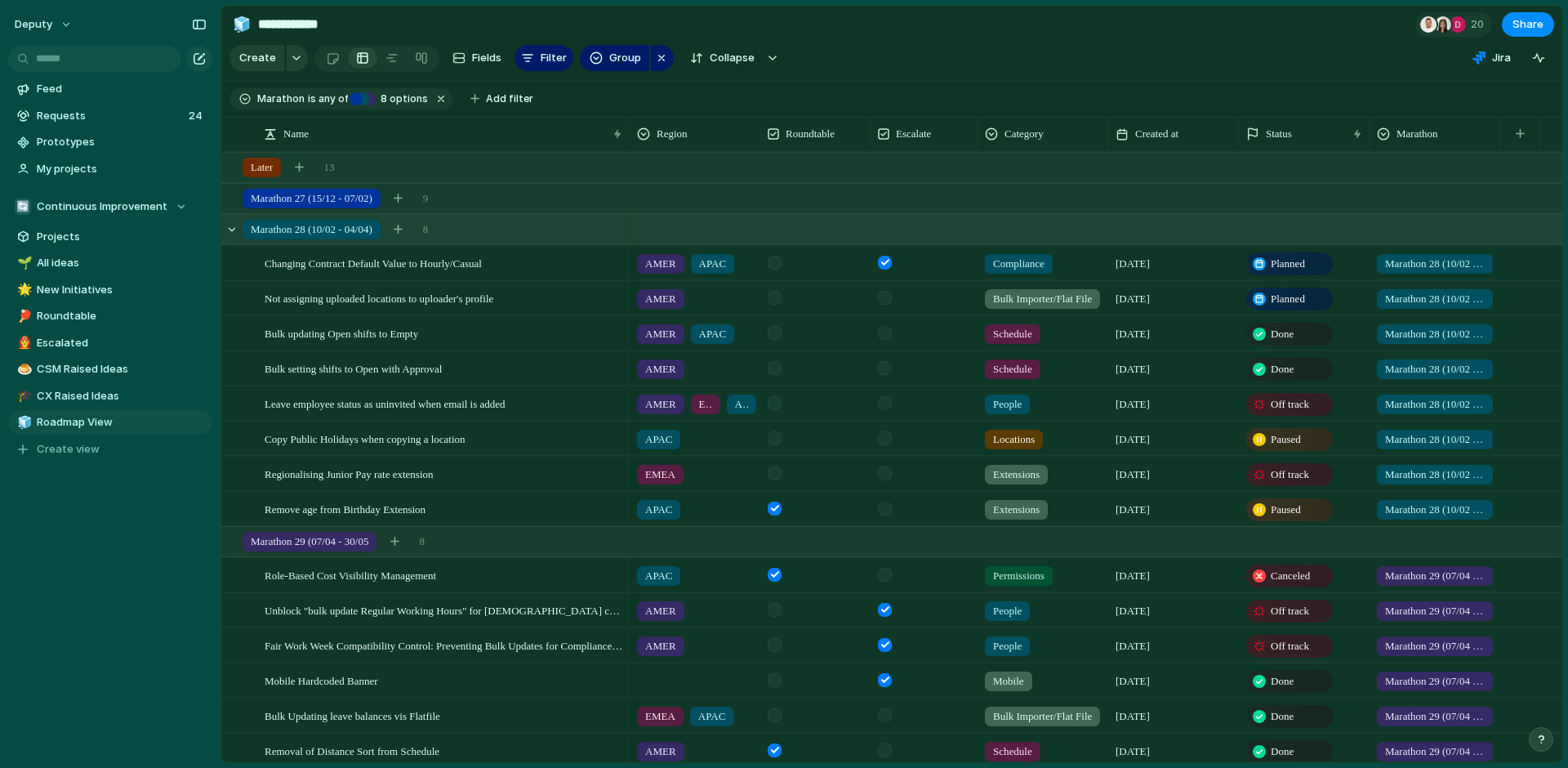
click at [236, 237] on div "Marathon 28 (10/02 - 04/04) 8" at bounding box center [892, 229] width 1344 height 29
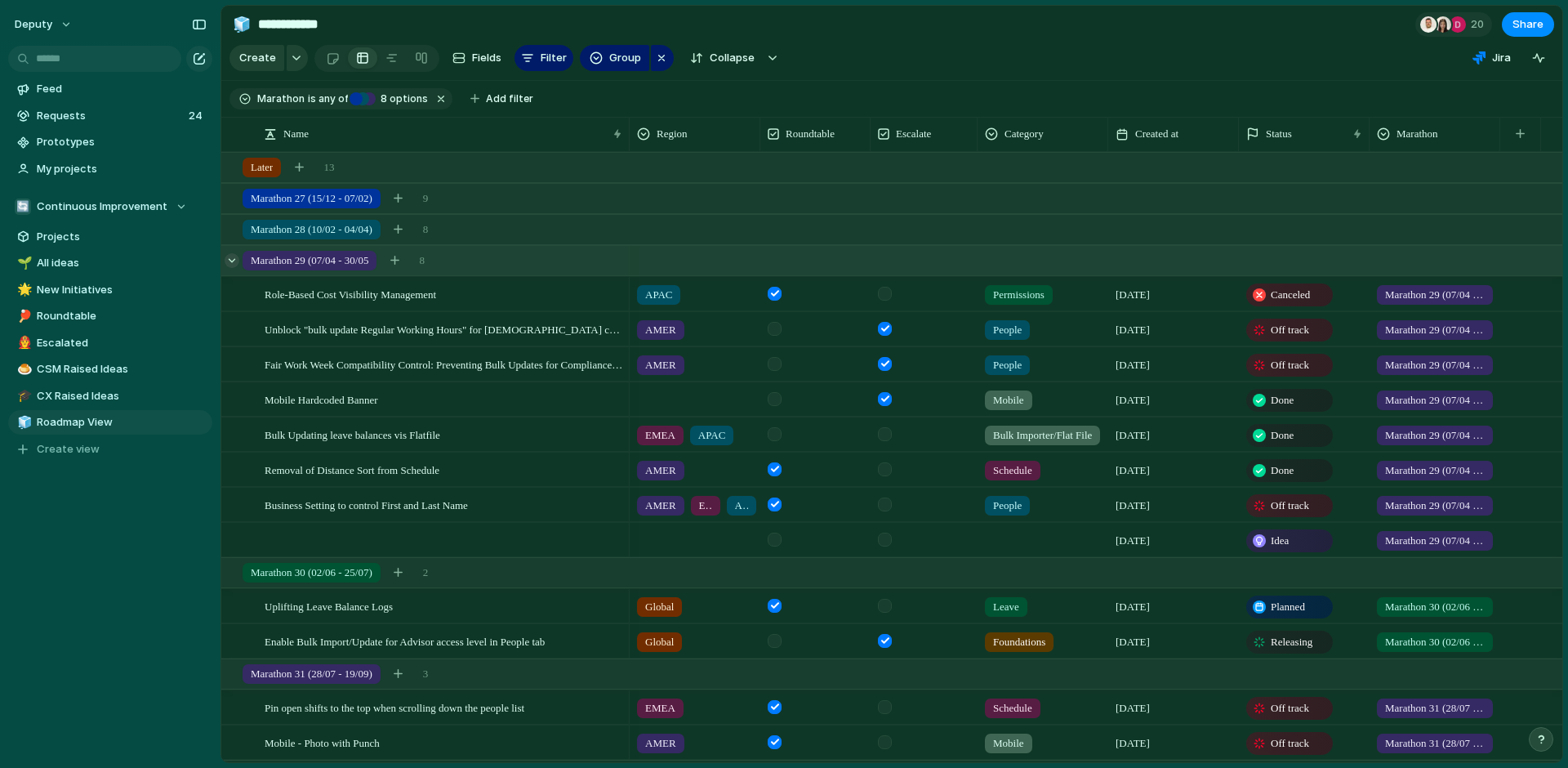
click at [231, 254] on div at bounding box center [231, 261] width 15 height 15
